Goal: Task Accomplishment & Management: Use online tool/utility

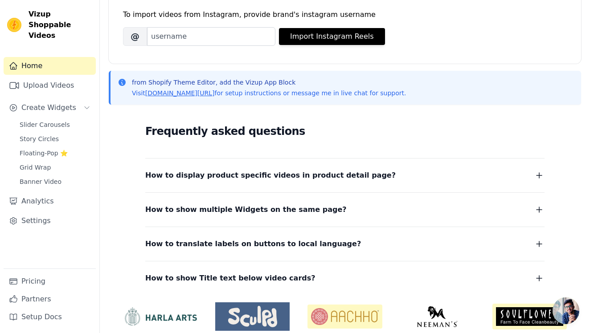
scroll to position [132, 0]
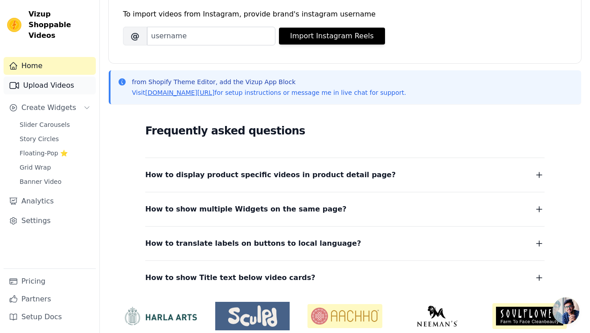
click at [70, 77] on link "Upload Videos" at bounding box center [50, 86] width 92 height 18
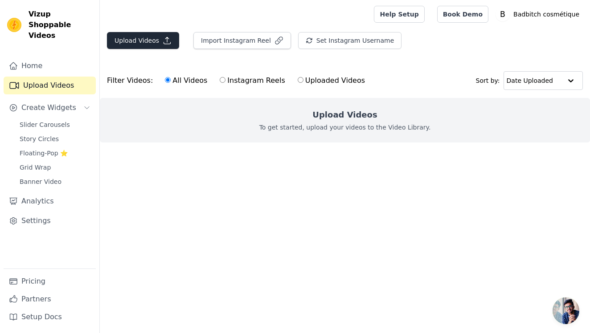
click at [137, 38] on button "Upload Videos" at bounding box center [143, 40] width 72 height 17
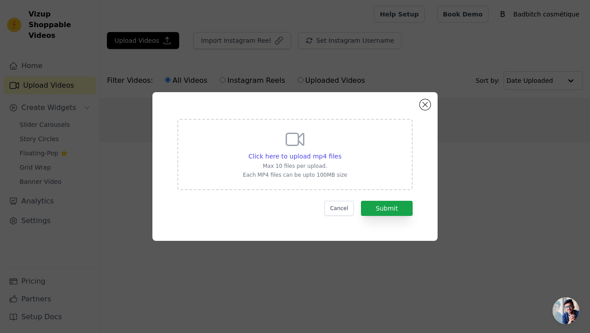
click at [241, 154] on div "Click here to upload mp4 files Max 10 files per upload. Each MP4 files can be u…" at bounding box center [294, 154] width 235 height 71
click at [341, 152] on input "Click here to upload mp4 files Max 10 files per upload. Each MP4 files can be u…" at bounding box center [341, 151] width 0 height 0
click at [338, 164] on p "Max 10 files per upload." at bounding box center [295, 166] width 104 height 7
click at [341, 152] on input "Click here to upload mp4 files Max 10 files per upload. Each MP4 files can be u…" at bounding box center [341, 151] width 0 height 0
type input "C:\fakepath\SnapTik-dot-Kim-1c32ce60d6e8b9f5f7521b527417f60d.mp4"
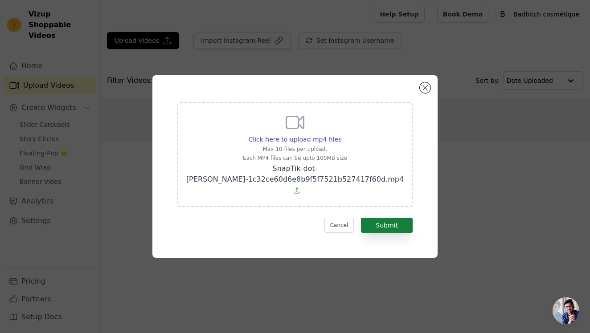
click at [393, 224] on button "Submit" at bounding box center [387, 225] width 52 height 15
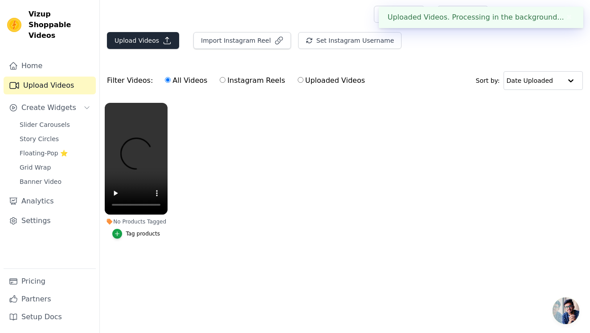
click at [149, 39] on button "Upload Videos" at bounding box center [143, 40] width 72 height 17
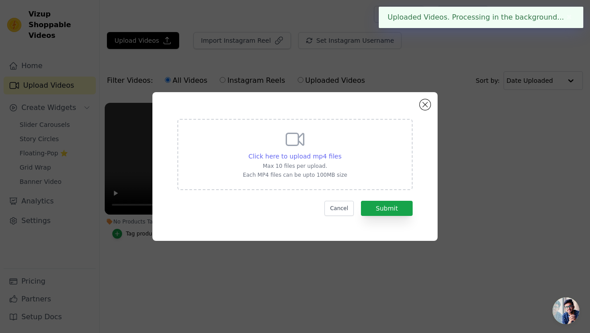
click at [253, 156] on span "Click here to upload mp4 files" at bounding box center [295, 156] width 93 height 7
click at [341, 152] on input "Click here to upload mp4 files Max 10 files per upload. Each MP4 files can be u…" at bounding box center [341, 151] width 0 height 0
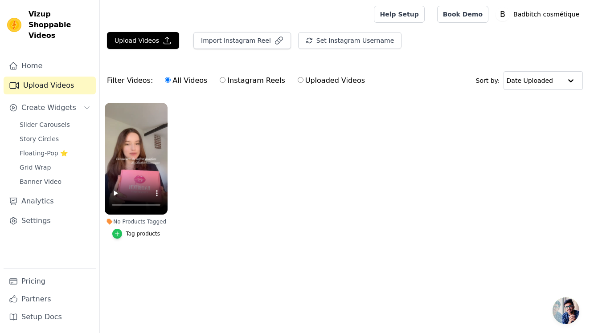
click at [118, 234] on icon "button" at bounding box center [117, 234] width 4 height 4
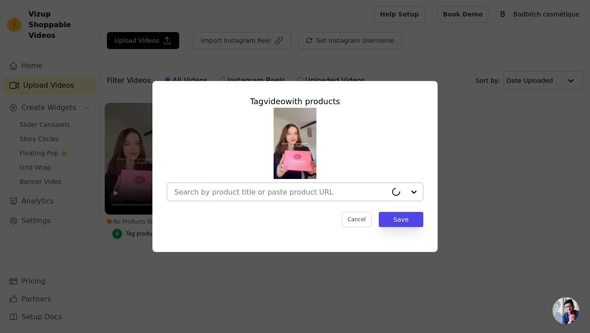
click at [289, 186] on div at bounding box center [280, 192] width 213 height 18
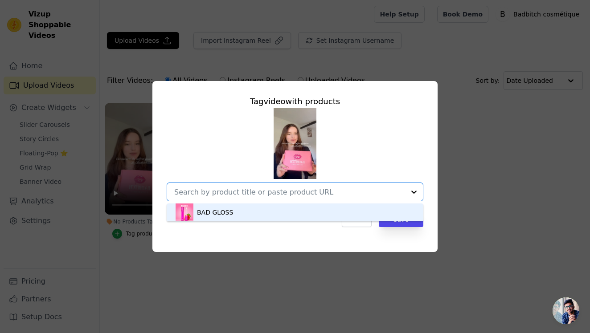
click at [266, 206] on div "BAD GLOSS" at bounding box center [295, 213] width 239 height 18
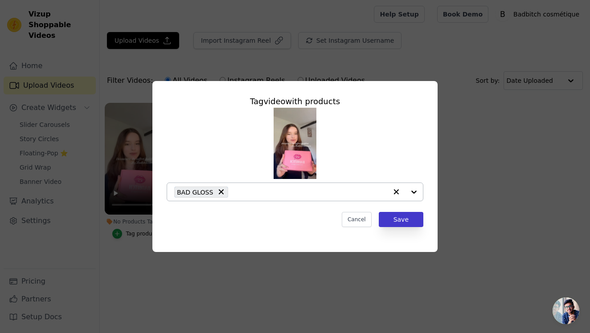
click at [402, 219] on button "Save" at bounding box center [401, 219] width 45 height 15
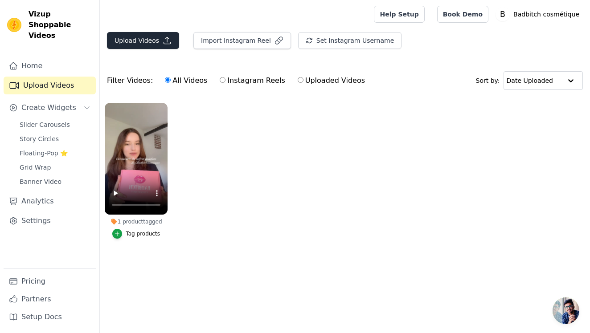
click at [156, 41] on button "Upload Videos" at bounding box center [143, 40] width 72 height 17
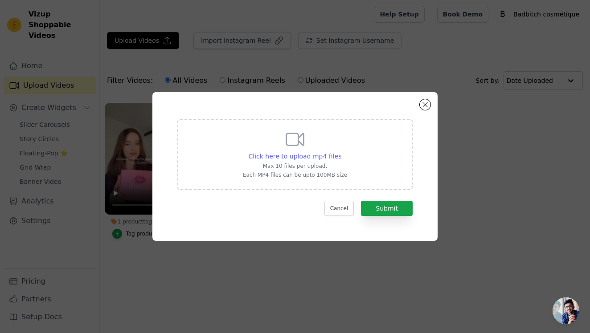
click at [312, 153] on span "Click here to upload mp4 files" at bounding box center [295, 156] width 93 height 7
click at [341, 152] on input "Click here to upload mp4 files Max 10 files per upload. Each MP4 files can be u…" at bounding box center [341, 151] width 0 height 0
type input "C:\fakepath\SnapTik-dot-Kim-e0b796808607a38ba3c186e700a93974.mp4"
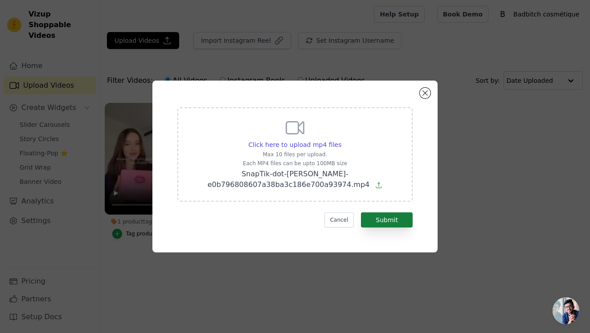
click at [395, 218] on button "Submit" at bounding box center [387, 219] width 52 height 15
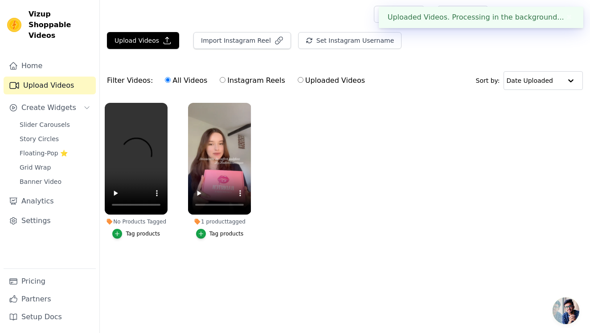
click at [138, 233] on div "Tag products" at bounding box center [143, 233] width 34 height 7
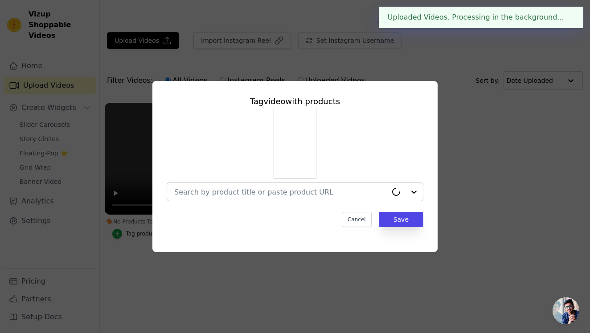
click at [211, 189] on input "No Products Tagged Tag video with products Cancel Save Tag products" at bounding box center [280, 192] width 213 height 8
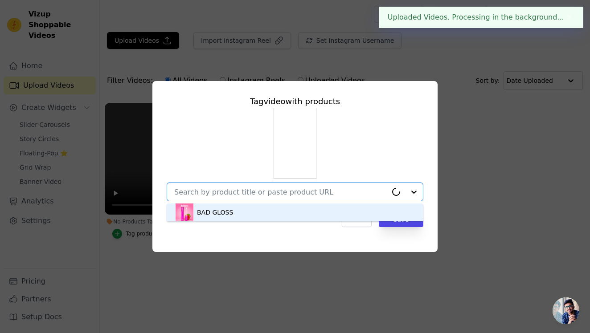
click at [208, 205] on div "BAD GLOSS" at bounding box center [295, 213] width 239 height 18
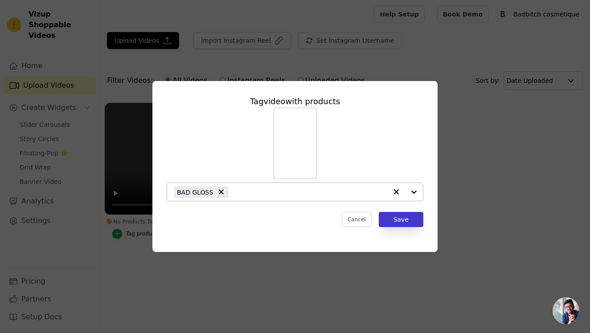
click at [385, 216] on button "Save" at bounding box center [401, 219] width 45 height 15
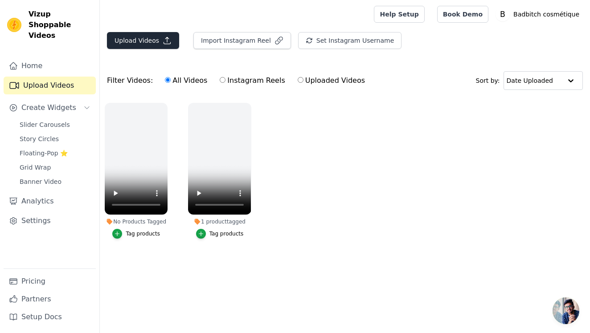
click at [157, 43] on button "Upload Videos" at bounding box center [143, 40] width 72 height 17
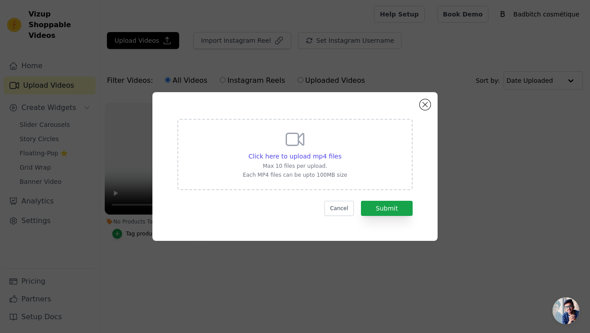
click at [280, 130] on div "Click here to upload mp4 files Max 10 files per upload. Each MP4 files can be u…" at bounding box center [295, 154] width 104 height 50
click at [341, 151] on input "Click here to upload mp4 files Max 10 files per upload. Each MP4 files can be u…" at bounding box center [341, 151] width 0 height 0
type input "C:\fakepath\SnapTik-dot-Kim-d33379145ceb28e8850d6c037dfb7755.mp4"
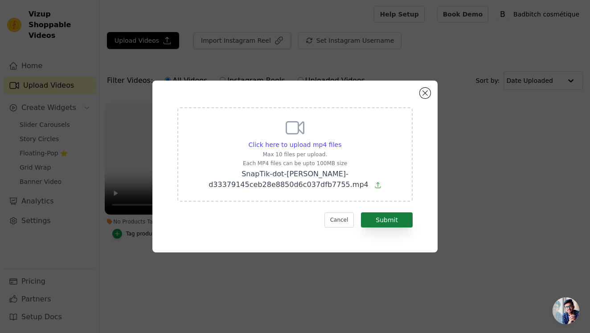
click at [384, 214] on button "Submit" at bounding box center [387, 219] width 52 height 15
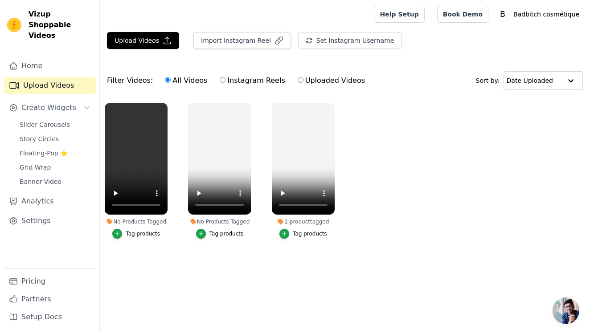
click at [155, 235] on div "Tag products" at bounding box center [143, 233] width 34 height 7
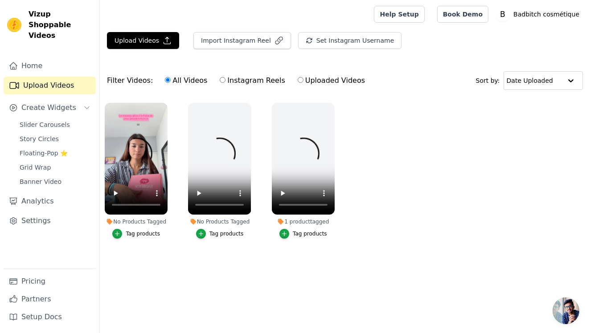
click at [142, 233] on div "Tag products" at bounding box center [143, 233] width 34 height 7
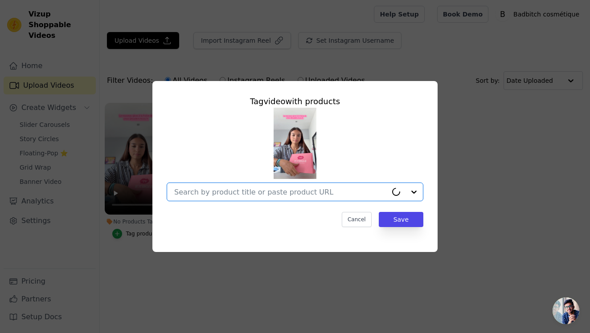
click at [230, 193] on input "No Products Tagged Tag video with products Option undefined, selected. Select i…" at bounding box center [280, 192] width 213 height 8
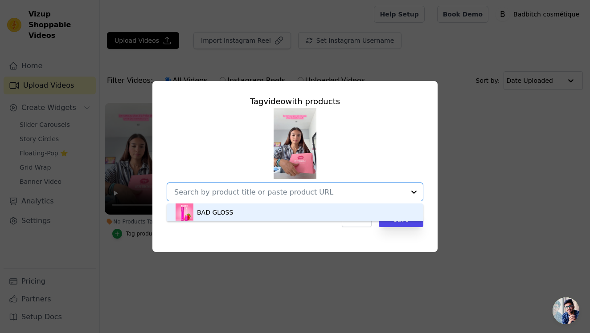
click at [221, 211] on div "BAD GLOSS" at bounding box center [215, 212] width 36 height 9
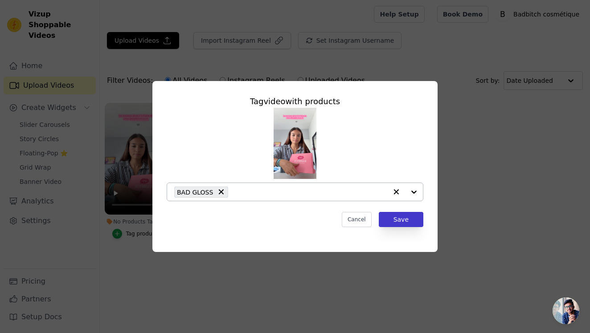
click at [411, 214] on button "Save" at bounding box center [401, 219] width 45 height 15
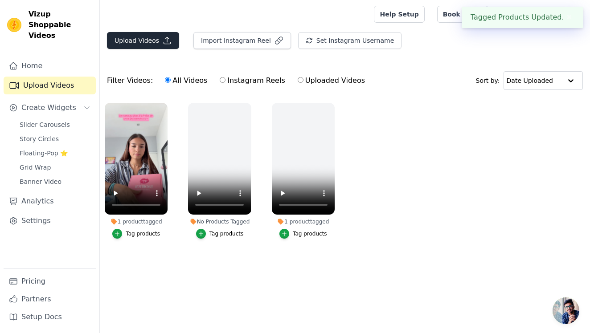
click at [147, 37] on button "Upload Videos" at bounding box center [143, 40] width 72 height 17
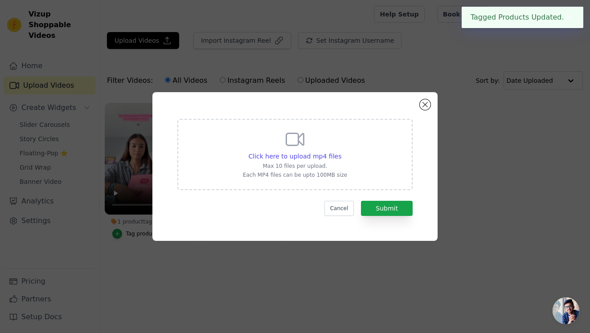
click at [270, 181] on div "Click here to upload mp4 files Max 10 files per upload. Each MP4 files can be u…" at bounding box center [294, 154] width 235 height 71
click at [341, 152] on input "Click here to upload mp4 files Max 10 files per upload. Each MP4 files can be u…" at bounding box center [341, 151] width 0 height 0
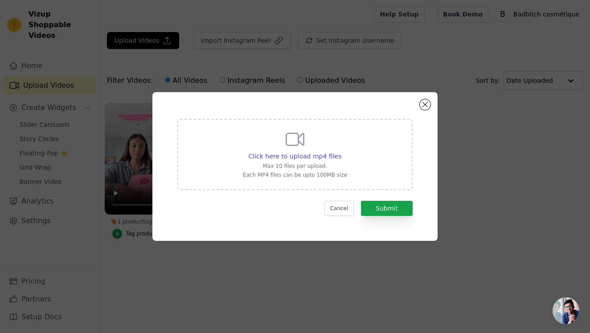
type input "C:\fakepath\SnapTik-dot-Kim-c8ff607730f272066e42700087e70d83.mp4"
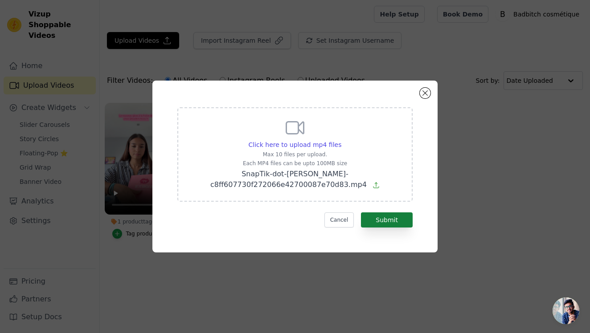
click at [388, 219] on button "Submit" at bounding box center [387, 219] width 52 height 15
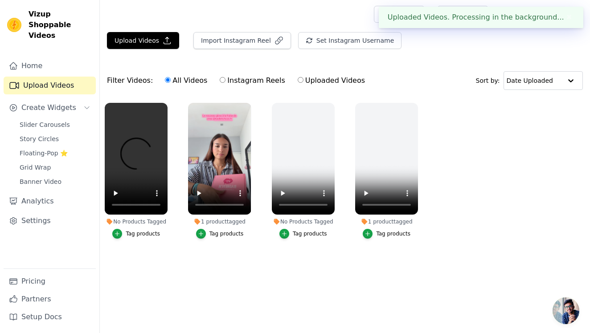
click at [146, 233] on div "Tag products" at bounding box center [143, 233] width 34 height 7
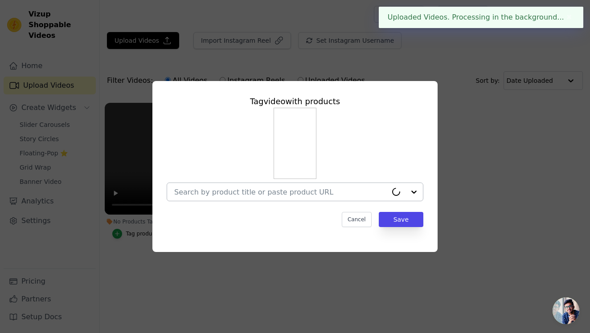
click at [214, 187] on div at bounding box center [280, 192] width 213 height 18
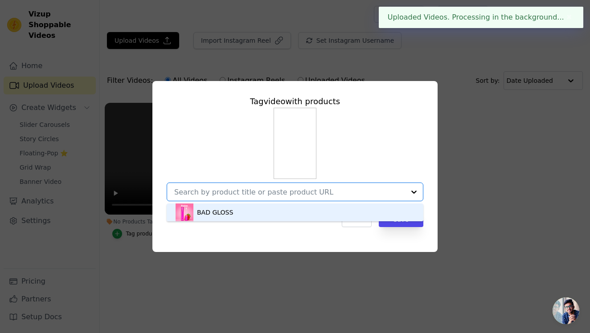
click at [209, 209] on div "BAD GLOSS" at bounding box center [215, 212] width 36 height 9
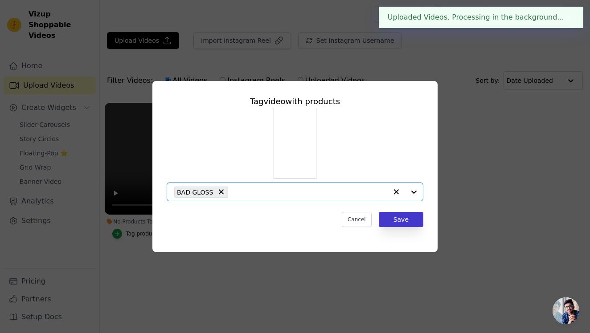
click at [416, 220] on button "Save" at bounding box center [401, 219] width 45 height 15
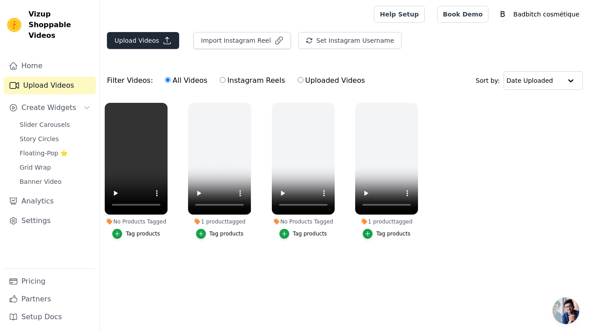
click at [163, 39] on icon "button" at bounding box center [167, 40] width 9 height 9
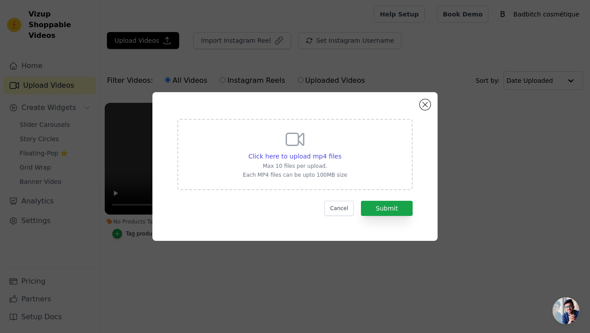
click at [231, 156] on div "Click here to upload mp4 files Max 10 files per upload. Each MP4 files can be u…" at bounding box center [294, 154] width 235 height 71
click at [341, 152] on input "Click here to upload mp4 files Max 10 files per upload. Each MP4 files can be u…" at bounding box center [341, 151] width 0 height 0
type input "C:\fakepath\SnapTik-dot-Kim-3aec96b30164b6336f25c59af440b6a8.mp4"
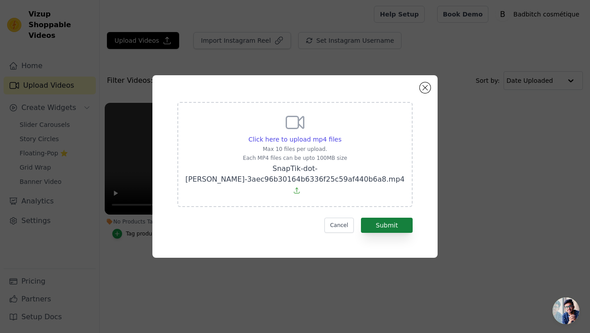
click at [392, 221] on button "Submit" at bounding box center [387, 225] width 52 height 15
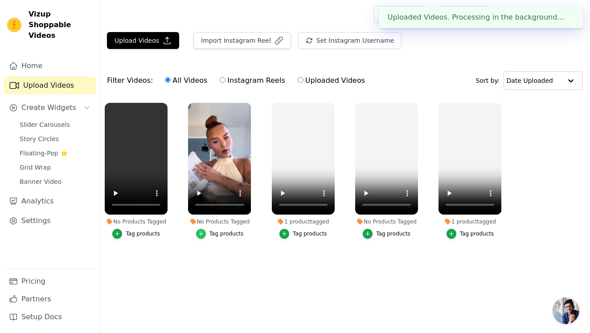
click at [204, 234] on icon "button" at bounding box center [201, 234] width 6 height 6
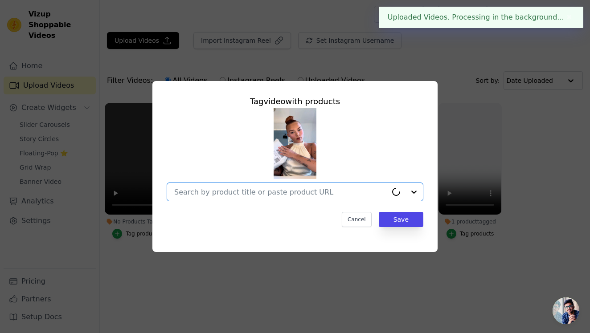
click at [256, 192] on input "No Products Tagged Tag video with products Option undefined, selected. Cancel S…" at bounding box center [280, 192] width 213 height 8
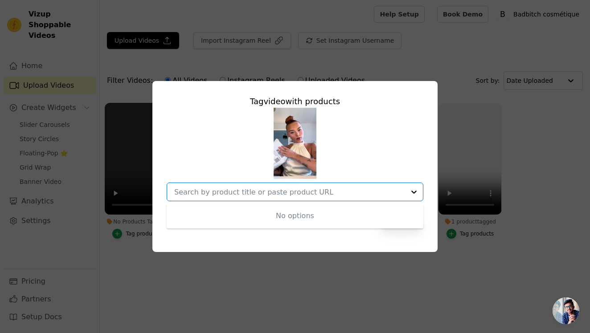
click at [253, 212] on div "No options" at bounding box center [295, 216] width 257 height 25
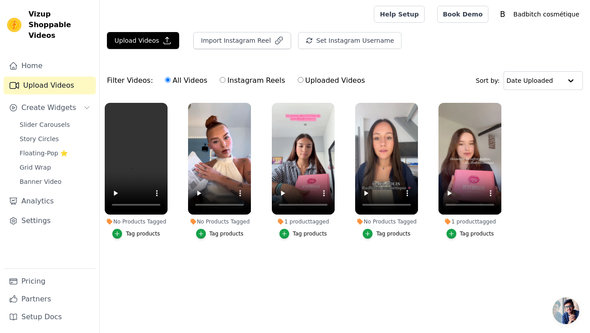
click at [213, 231] on div "Tag products" at bounding box center [226, 233] width 34 height 7
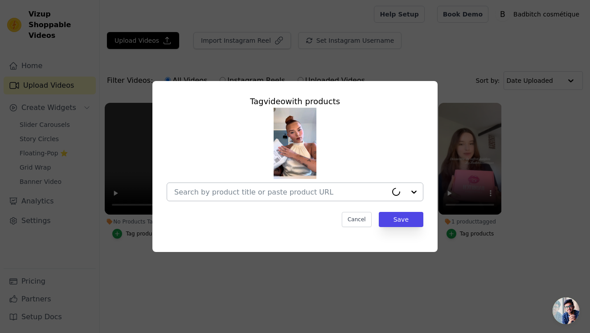
click at [243, 197] on div at bounding box center [280, 192] width 213 height 18
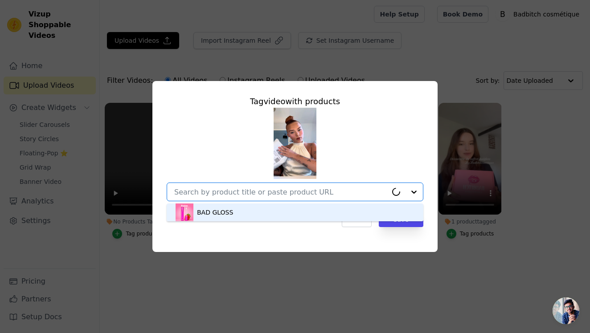
click at [247, 219] on div "BAD GLOSS" at bounding box center [295, 213] width 239 height 18
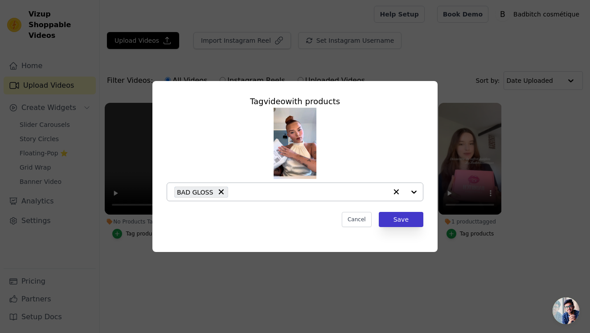
click at [400, 225] on button "Save" at bounding box center [401, 219] width 45 height 15
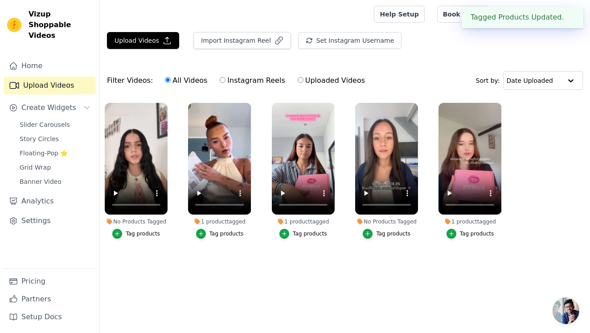
click at [151, 235] on div "Tag products" at bounding box center [143, 233] width 34 height 7
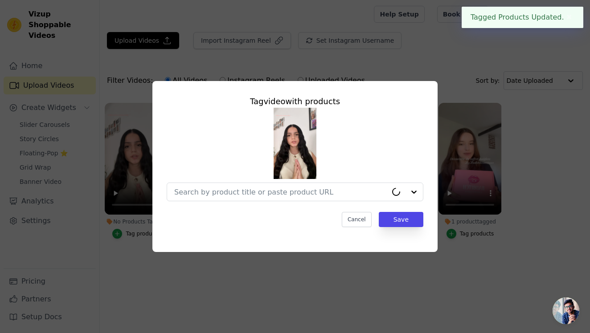
click at [239, 182] on div at bounding box center [295, 155] width 257 height 94
click at [233, 191] on input "No Products Tagged Tag video with products Cancel Save Tag products" at bounding box center [280, 192] width 213 height 8
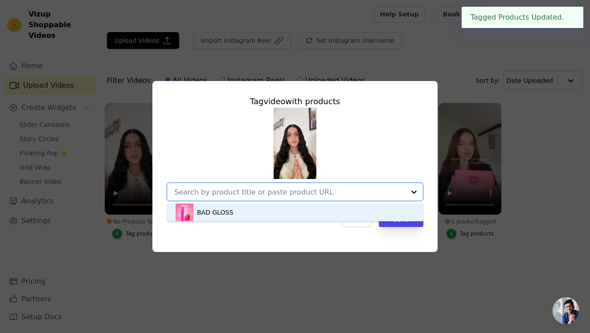
click at [224, 208] on div "BAD GLOSS" at bounding box center [215, 212] width 36 height 9
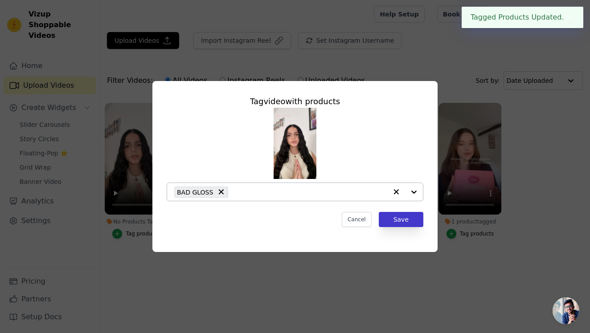
click at [411, 219] on button "Save" at bounding box center [401, 219] width 45 height 15
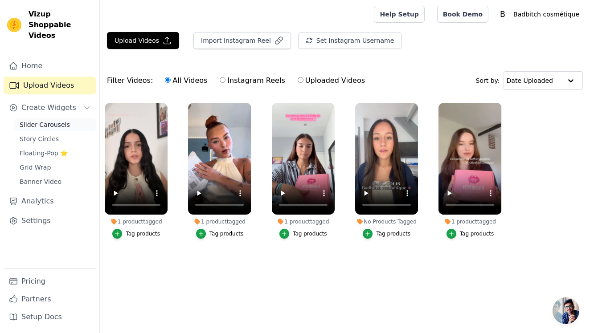
click at [41, 120] on span "Slider Carousels" at bounding box center [45, 124] width 50 height 9
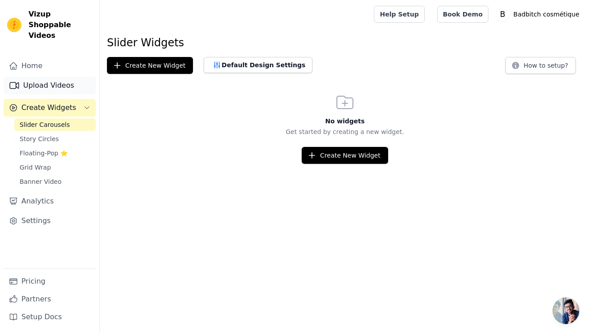
click at [48, 77] on link "Upload Videos" at bounding box center [50, 86] width 92 height 18
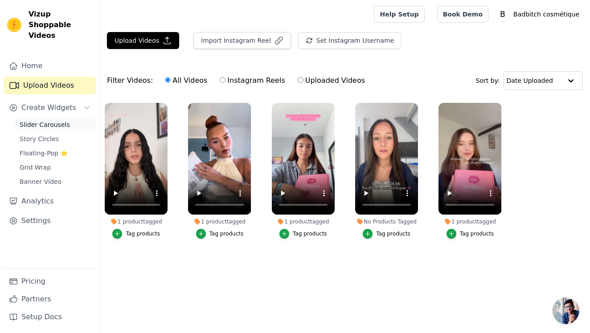
click at [34, 120] on span "Slider Carousels" at bounding box center [45, 124] width 50 height 9
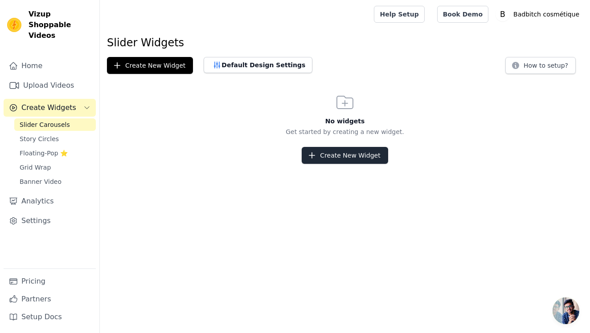
click at [323, 155] on button "Create New Widget" at bounding box center [345, 155] width 86 height 17
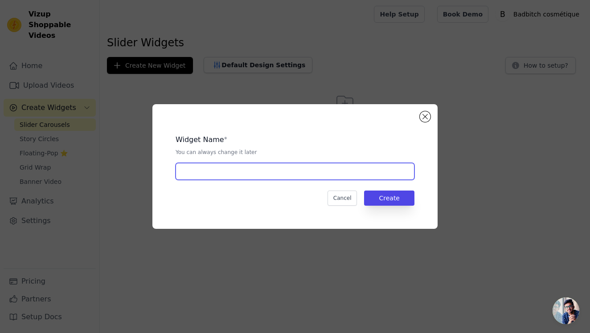
click at [282, 177] on input "text" at bounding box center [295, 171] width 239 height 17
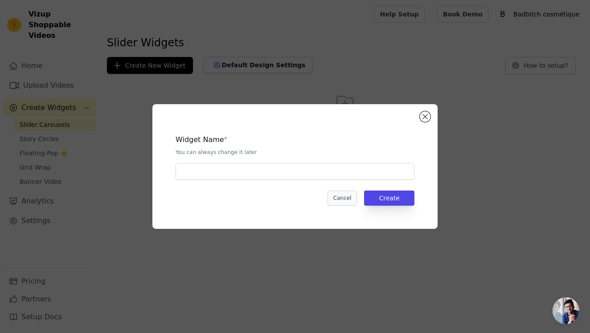
click at [356, 203] on button "Cancel" at bounding box center [342, 198] width 30 height 15
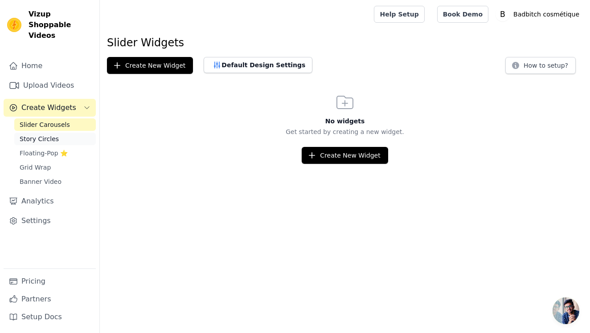
click at [57, 133] on link "Story Circles" at bounding box center [55, 139] width 82 height 12
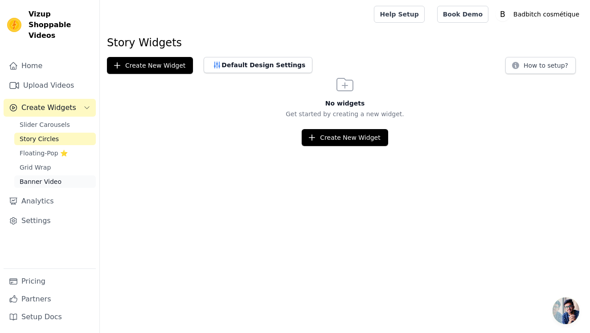
click at [48, 176] on link "Banner Video" at bounding box center [55, 182] width 82 height 12
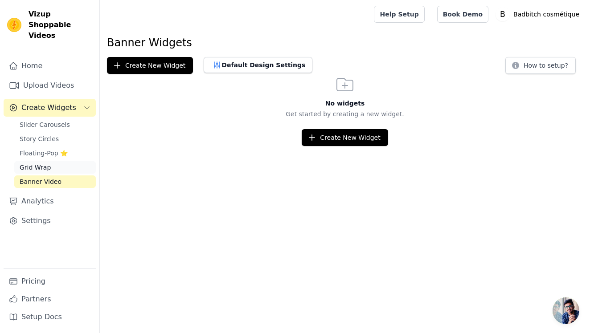
click at [53, 161] on link "Grid Wrap" at bounding box center [55, 167] width 82 height 12
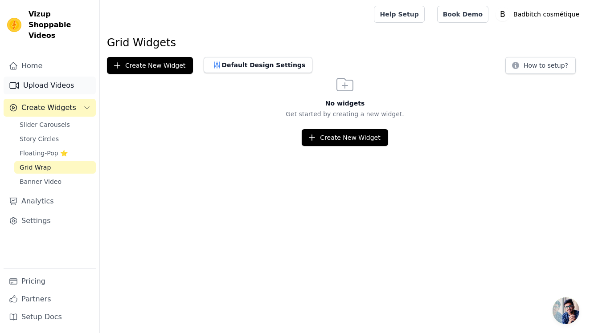
click at [51, 77] on link "Upload Videos" at bounding box center [50, 86] width 92 height 18
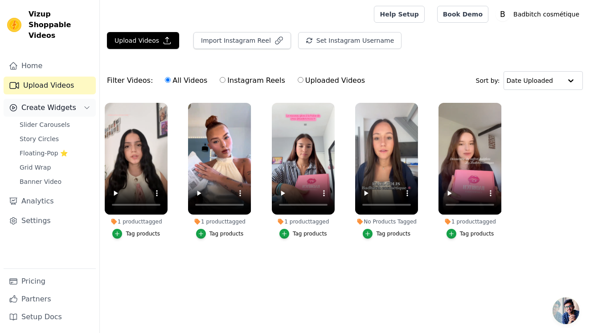
click at [37, 102] on span "Create Widgets" at bounding box center [48, 107] width 55 height 11
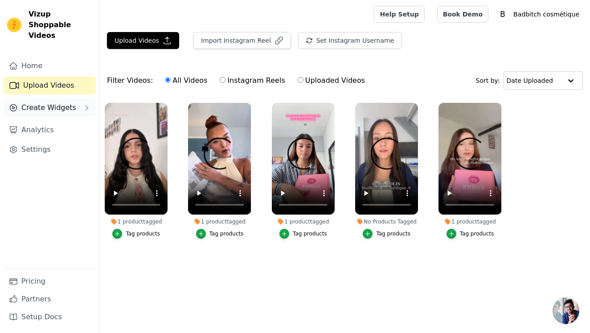
click at [37, 102] on span "Create Widgets" at bounding box center [48, 107] width 55 height 11
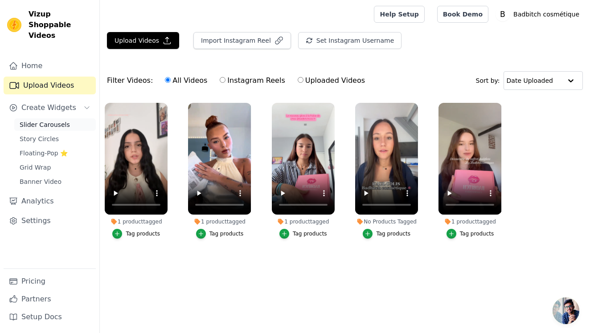
click at [35, 120] on span "Slider Carousels" at bounding box center [45, 124] width 50 height 9
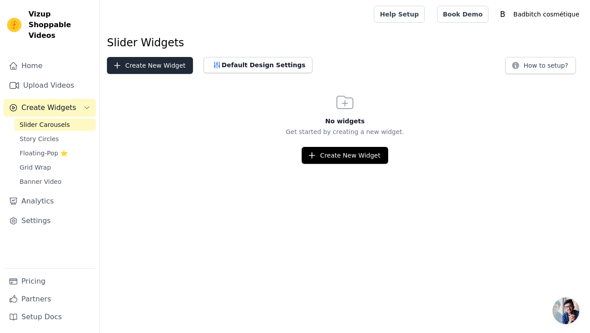
click at [165, 65] on button "Create New Widget" at bounding box center [150, 65] width 86 height 17
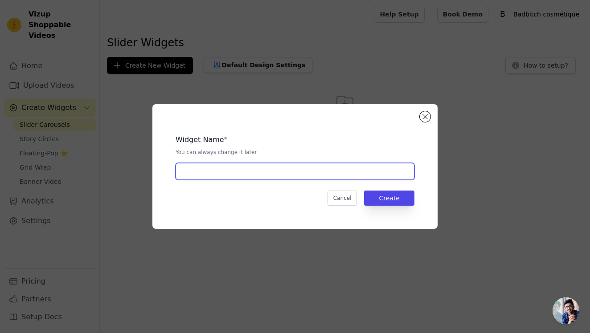
click at [247, 176] on input "text" at bounding box center [295, 171] width 239 height 17
type input "uu"
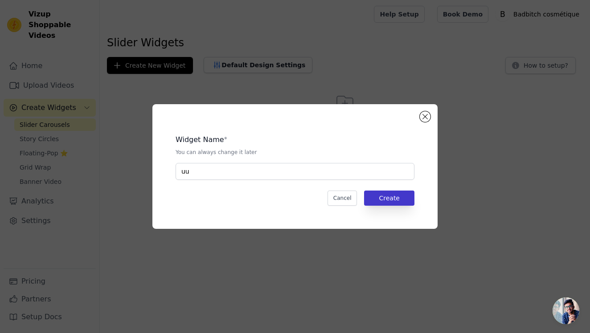
click at [372, 198] on button "Create" at bounding box center [389, 198] width 50 height 15
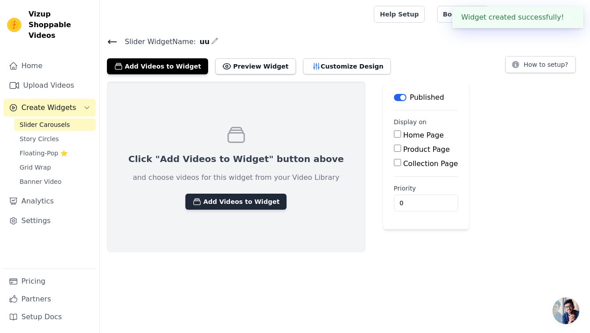
click at [219, 203] on button "Add Videos to Widget" at bounding box center [235, 202] width 101 height 16
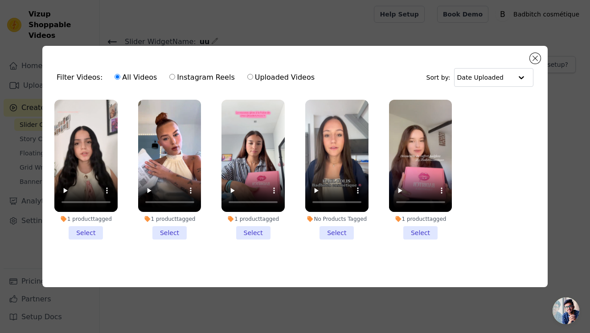
click at [90, 235] on li "1 product tagged Select" at bounding box center [85, 170] width 63 height 140
click at [0, 0] on input "1 product tagged Select" at bounding box center [0, 0] width 0 height 0
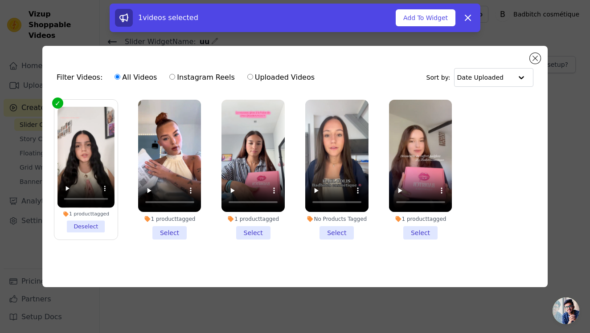
click at [158, 230] on li "1 product tagged Select" at bounding box center [169, 170] width 63 height 140
click at [0, 0] on input "1 product tagged Select" at bounding box center [0, 0] width 0 height 0
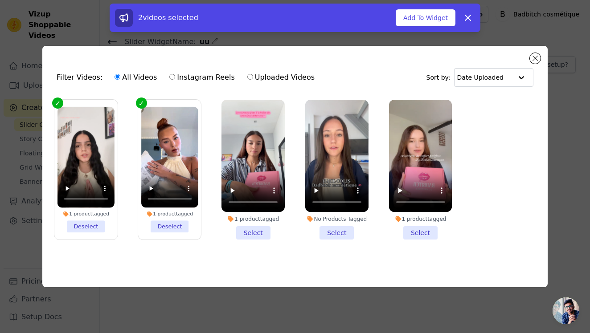
click at [221, 233] on div "1 product tagged Select" at bounding box center [252, 170] width 73 height 150
click at [244, 233] on li "1 product tagged Select" at bounding box center [252, 170] width 63 height 140
click at [0, 0] on input "1 product tagged Select" at bounding box center [0, 0] width 0 height 0
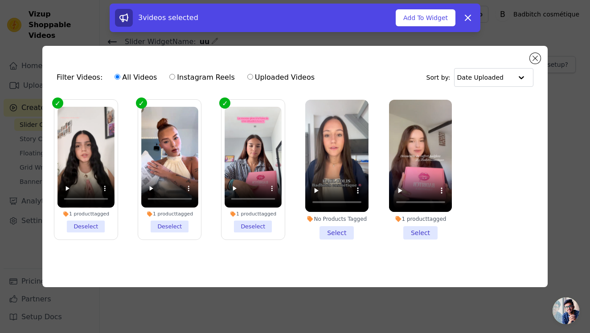
click at [330, 228] on li "No Products Tagged Select" at bounding box center [336, 170] width 63 height 140
click at [0, 0] on input "No Products Tagged Select" at bounding box center [0, 0] width 0 height 0
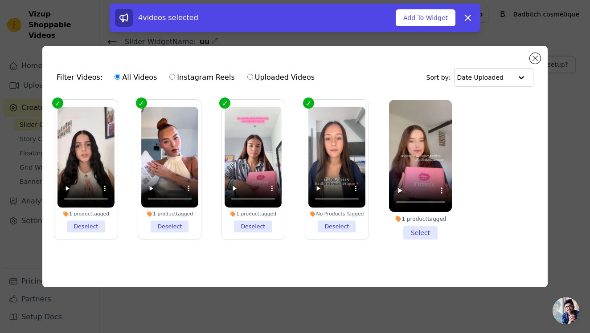
click at [412, 233] on li "1 product tagged Select" at bounding box center [420, 170] width 63 height 140
click at [0, 0] on input "1 product tagged Select" at bounding box center [0, 0] width 0 height 0
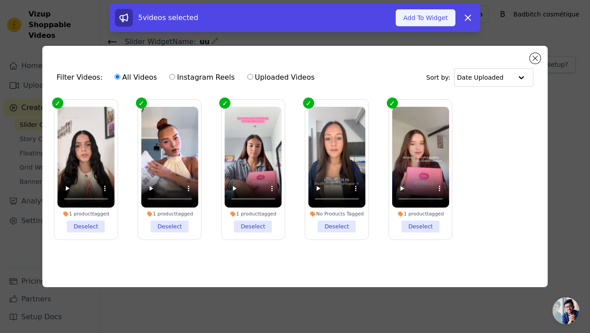
click at [440, 21] on button "Add To Widget" at bounding box center [426, 17] width 60 height 17
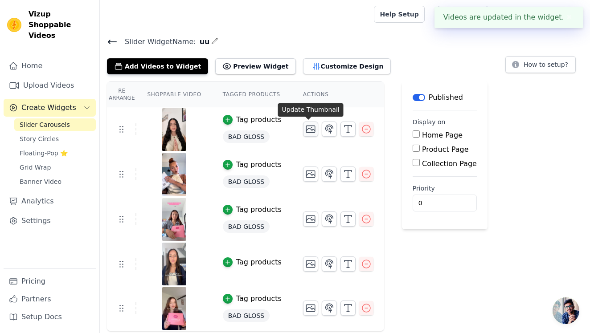
click at [303, 130] on button "button" at bounding box center [310, 129] width 15 height 15
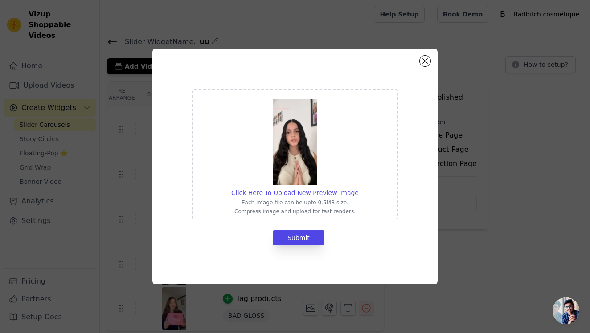
click at [425, 67] on div "Click Here To Upload New Preview Image Each image file can be upto 0.5MB size. …" at bounding box center [294, 167] width 285 height 236
click at [425, 66] on button "Close modal" at bounding box center [425, 61] width 11 height 11
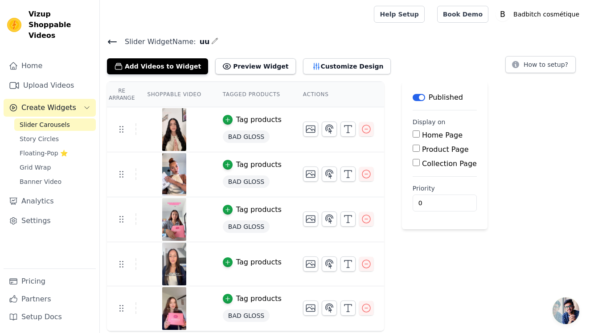
click at [415, 149] on input "Product Page" at bounding box center [415, 148] width 7 height 7
checkbox input "true"
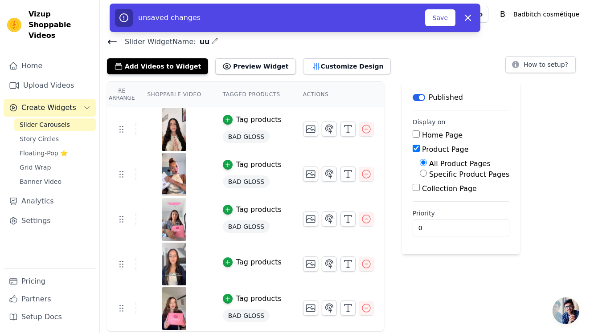
click at [414, 136] on input "Home Page" at bounding box center [415, 134] width 7 height 7
checkbox input "true"
click at [425, 176] on div "Specific Product Pages" at bounding box center [465, 174] width 90 height 11
click at [424, 176] on input "Specific Product Pages" at bounding box center [423, 173] width 7 height 7
radio input "true"
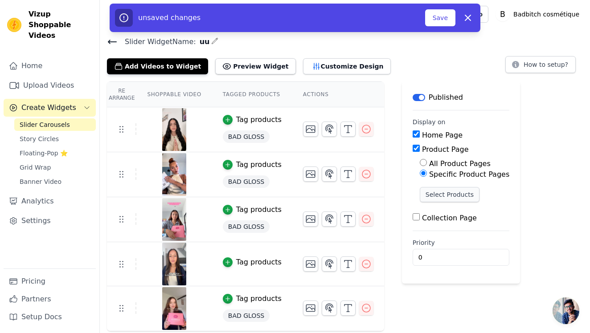
click at [426, 192] on button "Select Products" at bounding box center [450, 194] width 60 height 15
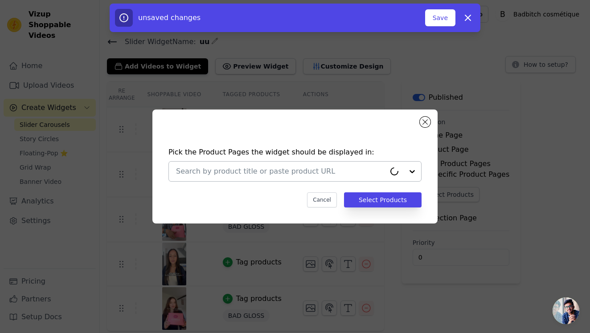
click at [358, 179] on div at bounding box center [280, 172] width 209 height 20
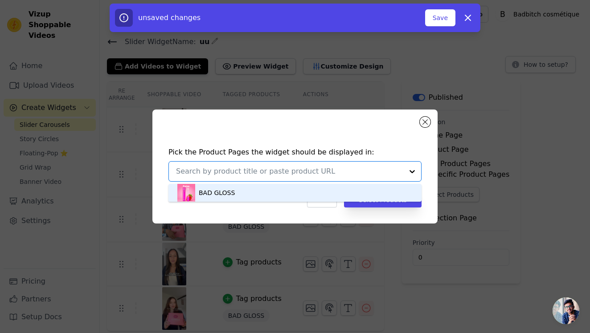
click at [314, 202] on div "BAD GLOSS" at bounding box center [294, 193] width 235 height 18
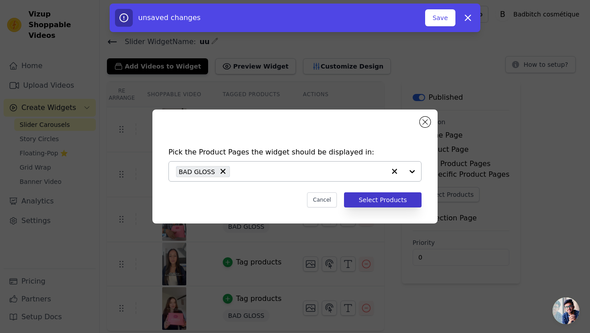
click at [374, 201] on button "Select Products" at bounding box center [383, 199] width 78 height 15
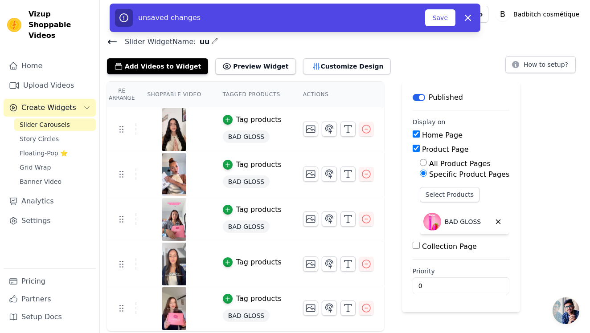
click at [417, 134] on div "Home Page" at bounding box center [460, 135] width 97 height 11
click at [412, 137] on input "Home Page" at bounding box center [415, 134] width 7 height 7
checkbox input "false"
click at [441, 21] on button "Save" at bounding box center [440, 17] width 30 height 17
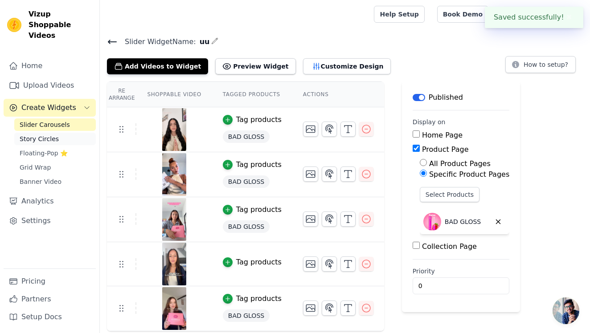
click at [46, 135] on span "Story Circles" at bounding box center [39, 139] width 39 height 9
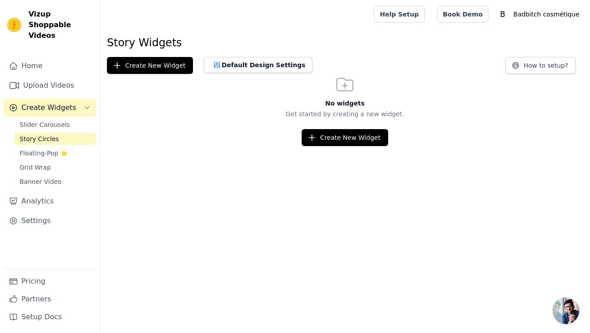
click at [51, 135] on span "Story Circles" at bounding box center [39, 139] width 39 height 9
click at [61, 120] on span "Slider Carousels" at bounding box center [45, 124] width 50 height 9
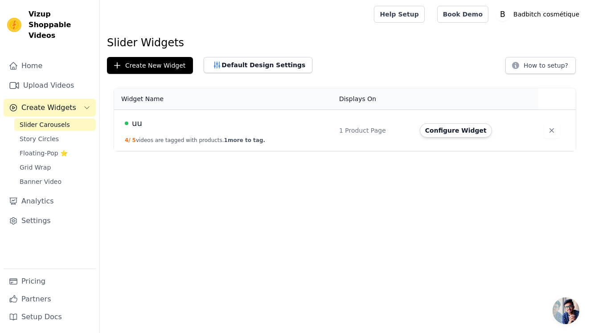
click at [350, 141] on td "1 Product Page" at bounding box center [374, 130] width 81 height 41
click at [446, 132] on button "Configure Widget" at bounding box center [456, 130] width 72 height 14
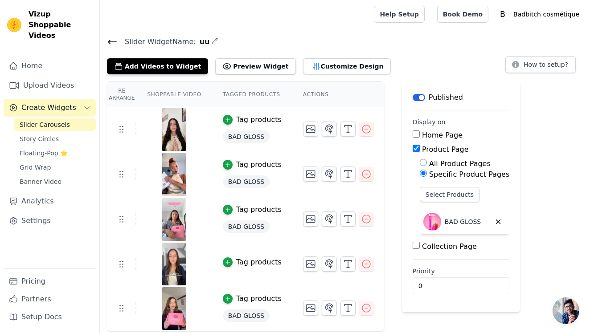
click at [246, 224] on span "BAD GLOSS" at bounding box center [246, 226] width 47 height 12
click at [494, 219] on icon "button" at bounding box center [498, 222] width 8 height 8
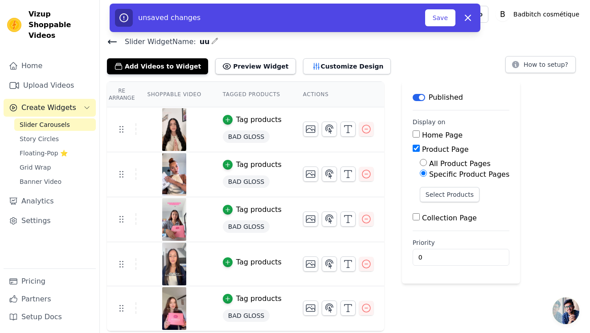
click at [283, 227] on td "Tag products BAD GLOSS" at bounding box center [252, 219] width 80 height 45
click at [251, 184] on span "BAD GLOSS" at bounding box center [246, 182] width 47 height 12
click at [445, 201] on button "Select Products" at bounding box center [450, 194] width 60 height 15
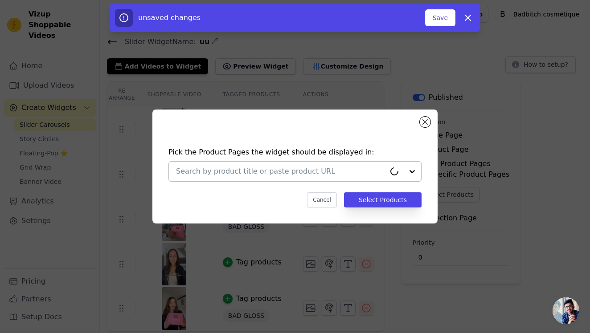
click at [346, 178] on div at bounding box center [280, 172] width 209 height 20
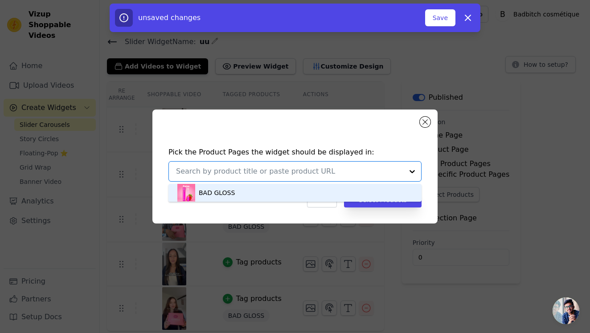
click at [312, 202] on div "BAD GLOSS" at bounding box center [294, 193] width 235 height 18
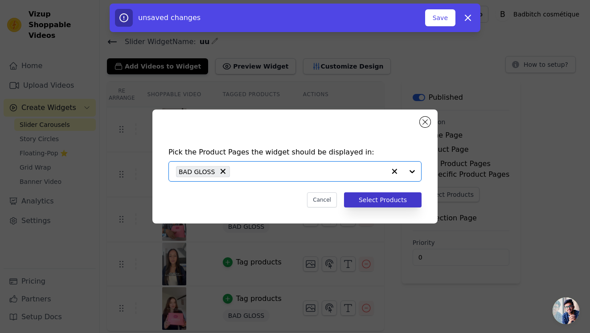
click at [405, 203] on button "Select Products" at bounding box center [383, 199] width 78 height 15
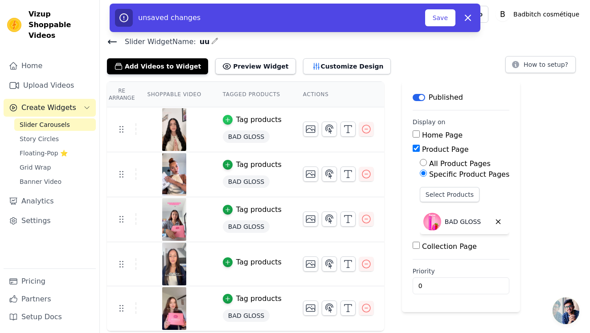
click at [229, 121] on icon "button" at bounding box center [228, 120] width 6 height 6
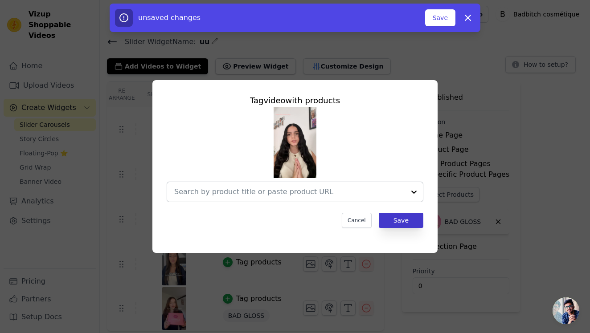
click at [402, 222] on button "Save" at bounding box center [401, 220] width 45 height 15
click at [397, 223] on button "Save" at bounding box center [401, 220] width 45 height 15
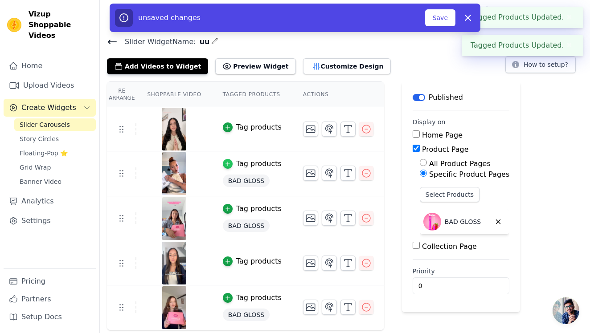
click at [228, 161] on icon "button" at bounding box center [228, 164] width 6 height 6
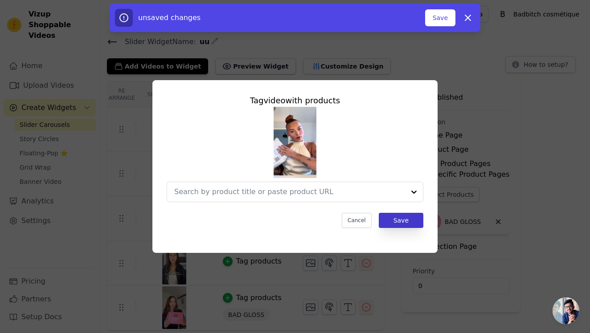
click at [408, 215] on button "Save" at bounding box center [401, 220] width 45 height 15
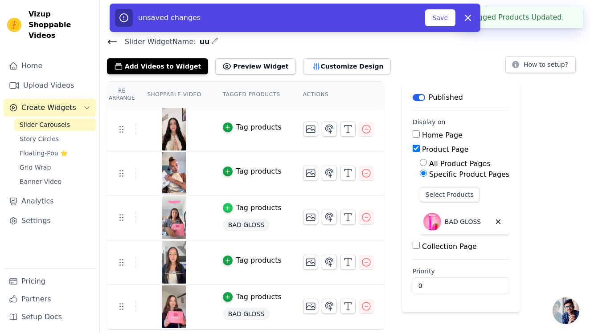
click at [228, 206] on icon "button" at bounding box center [228, 208] width 6 height 6
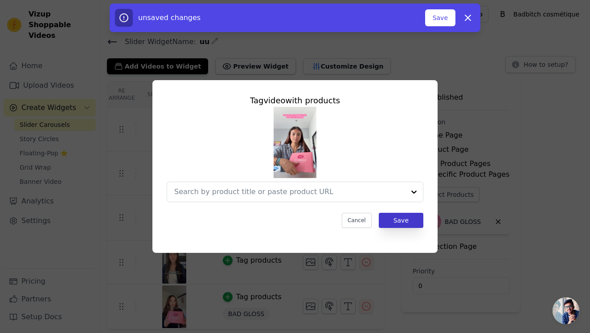
click at [394, 216] on button "Save" at bounding box center [401, 220] width 45 height 15
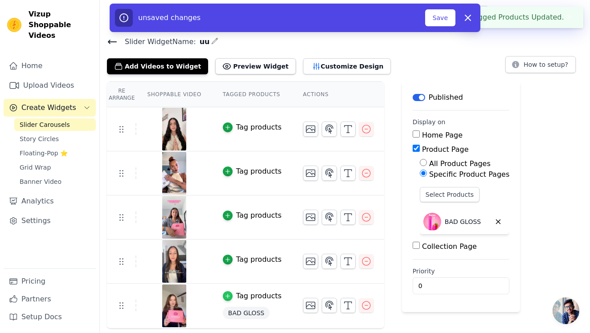
click at [225, 296] on icon "button" at bounding box center [228, 296] width 6 height 6
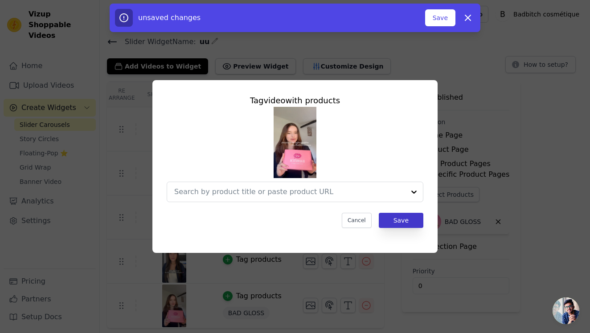
click at [391, 222] on button "Save" at bounding box center [401, 220] width 45 height 15
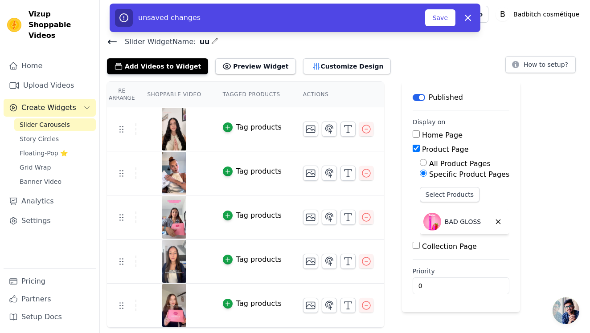
click at [416, 131] on div "Home Page" at bounding box center [460, 135] width 97 height 11
click at [412, 134] on input "Home Page" at bounding box center [415, 134] width 7 height 7
checkbox input "true"
click at [441, 20] on button "Save" at bounding box center [440, 17] width 30 height 17
